Goal: Task Accomplishment & Management: Use online tool/utility

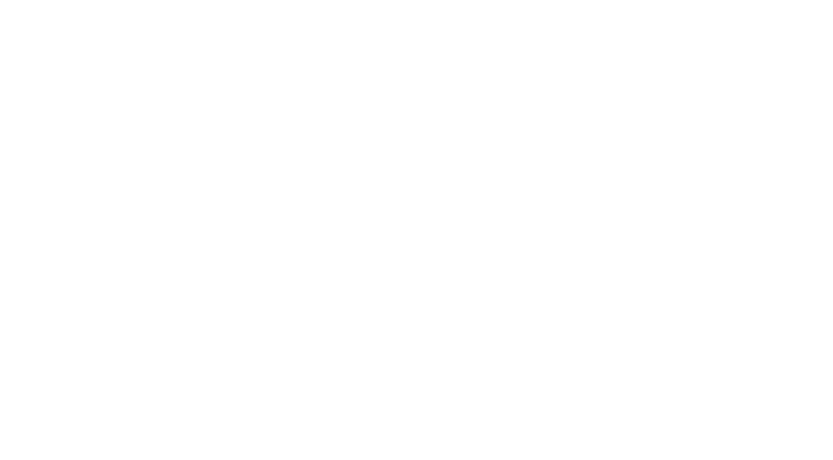
click at [421, 6] on html at bounding box center [416, 3] width 833 height 6
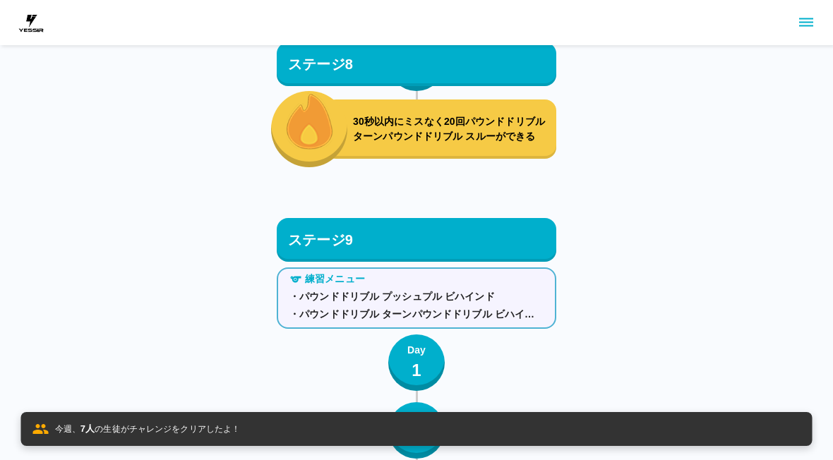
scroll to position [9844, 0]
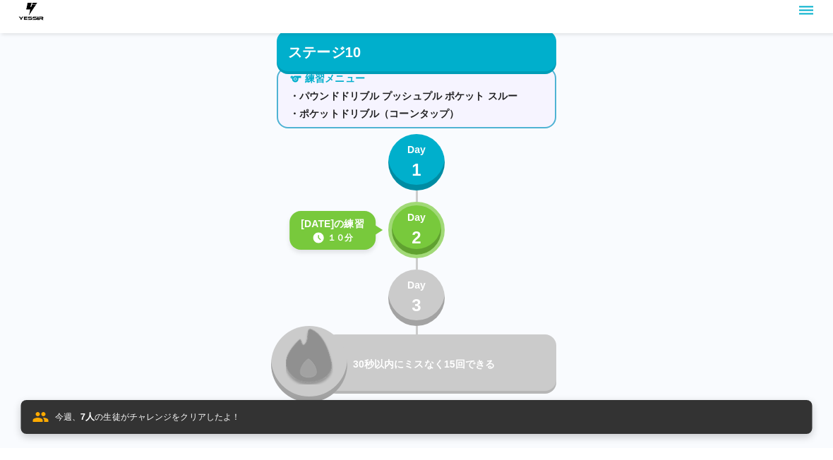
click at [429, 238] on button "Day 2" at bounding box center [416, 242] width 56 height 56
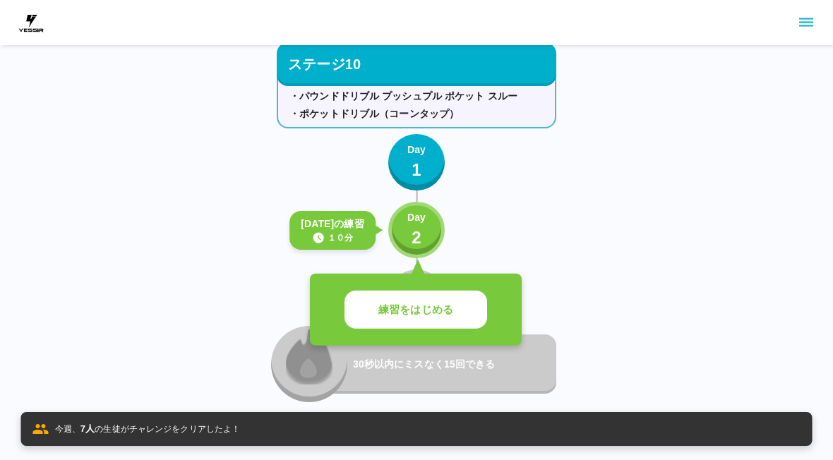
click at [455, 307] on button "練習をはじめる" at bounding box center [415, 310] width 143 height 39
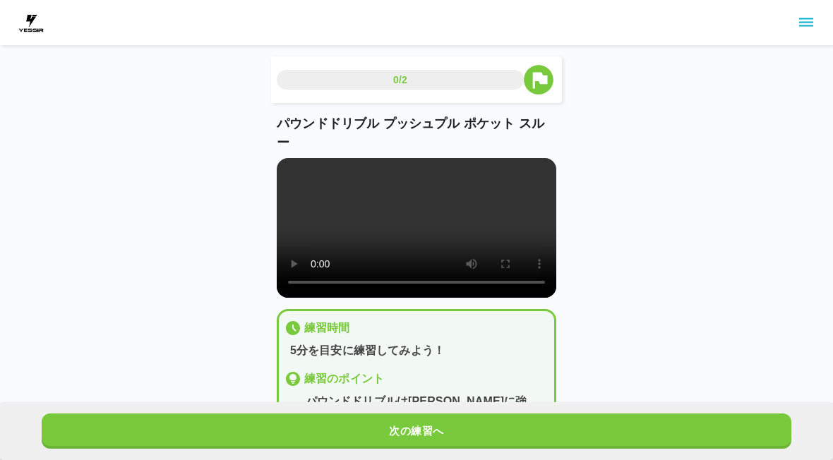
click at [611, 421] on button "次の練習へ" at bounding box center [417, 431] width 750 height 35
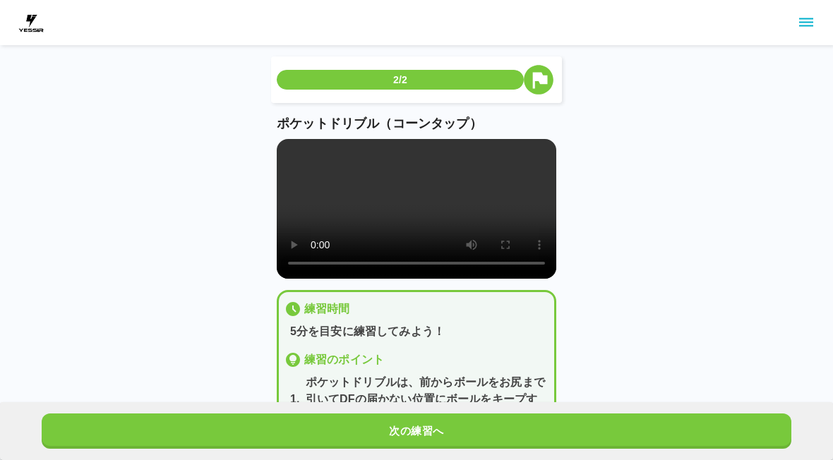
click at [617, 428] on button "次の練習へ" at bounding box center [417, 431] width 750 height 35
click at [616, 427] on button "次の練習へ" at bounding box center [417, 431] width 750 height 35
click at [619, 426] on button "次の練習へ" at bounding box center [417, 431] width 750 height 35
click at [618, 426] on button "次の練習へ" at bounding box center [417, 431] width 750 height 35
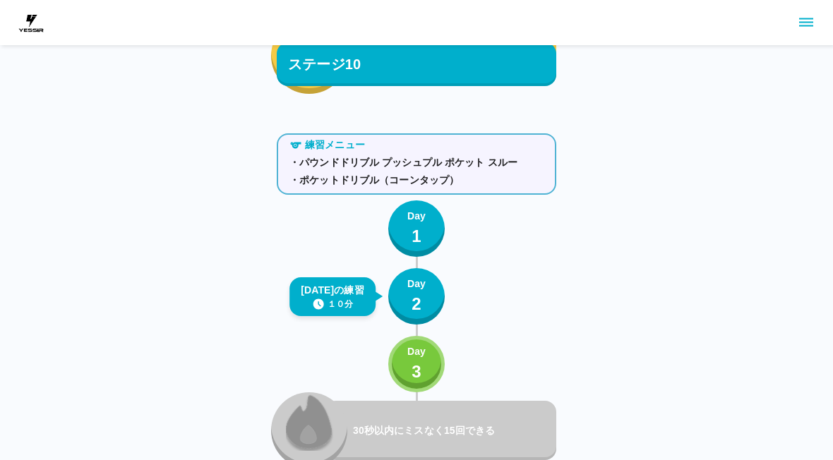
scroll to position [9789, 0]
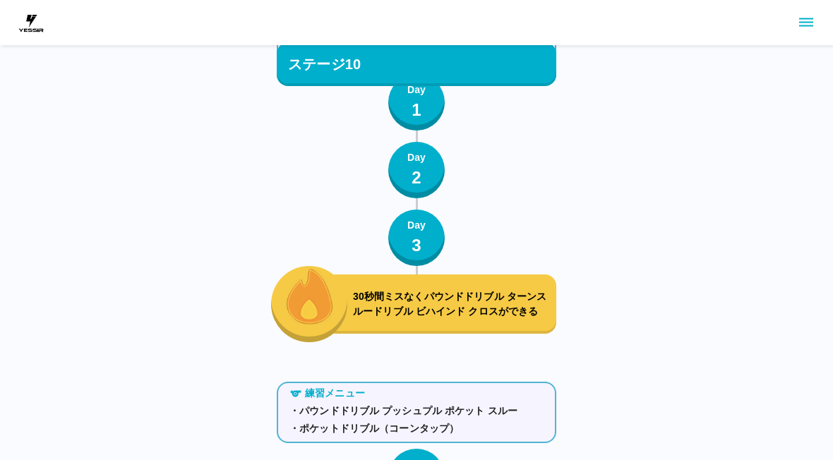
scroll to position [9542, 0]
